Goal: Find specific page/section: Find specific page/section

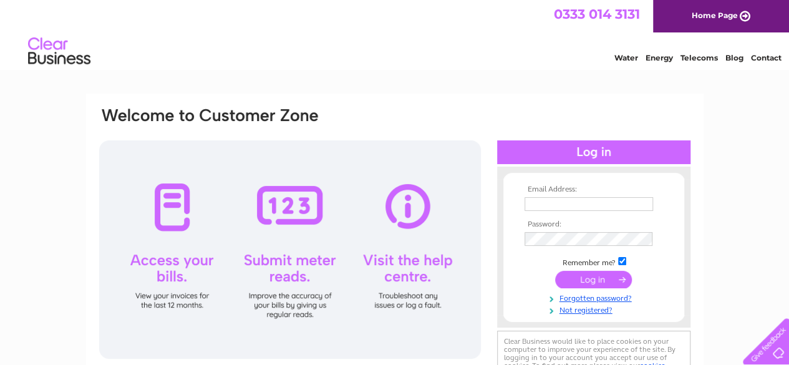
type input "[EMAIL_ADDRESS][DOMAIN_NAME]"
click at [596, 278] on input "submit" at bounding box center [593, 279] width 77 height 17
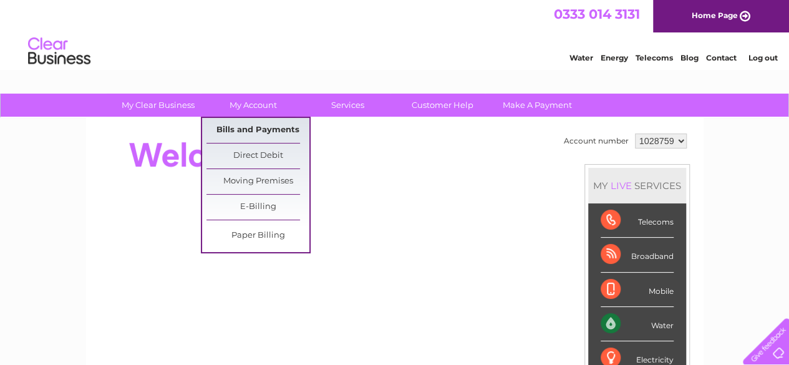
click at [261, 127] on link "Bills and Payments" at bounding box center [257, 130] width 103 height 25
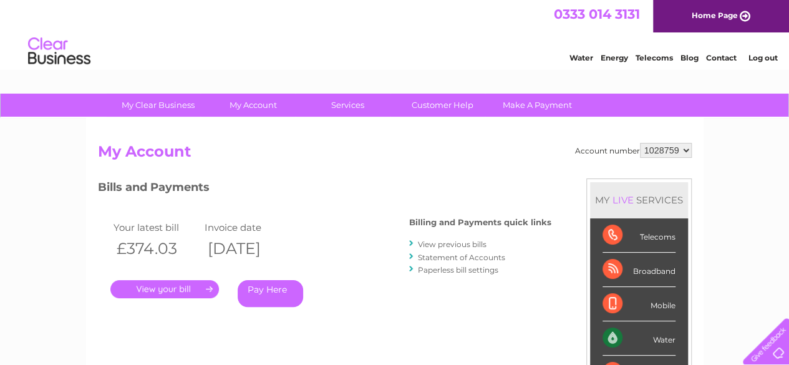
click at [162, 291] on link "." at bounding box center [164, 289] width 109 height 18
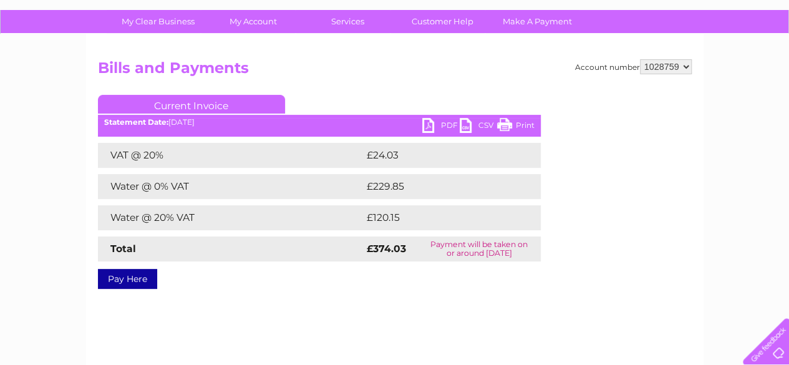
scroll to position [82, 0]
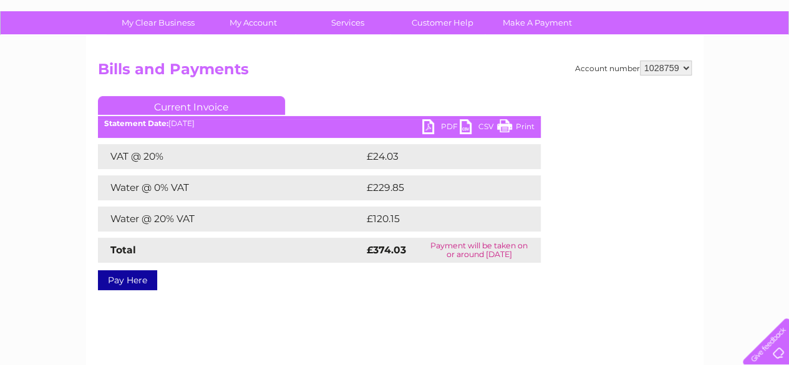
click at [505, 126] on link "Print" at bounding box center [515, 128] width 37 height 18
